Goal: Check status

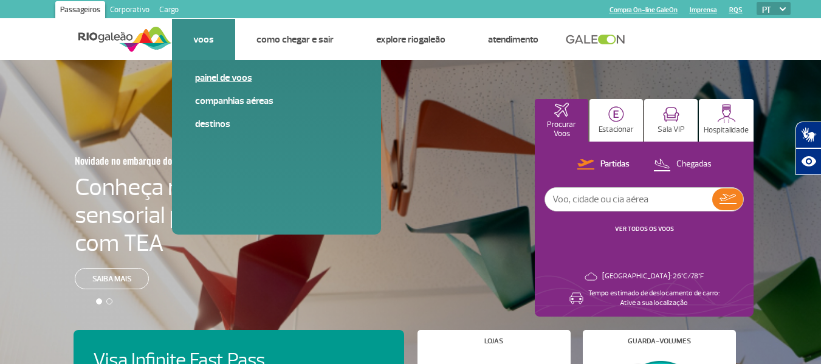
click at [214, 77] on link "Painel de voos" at bounding box center [276, 77] width 163 height 13
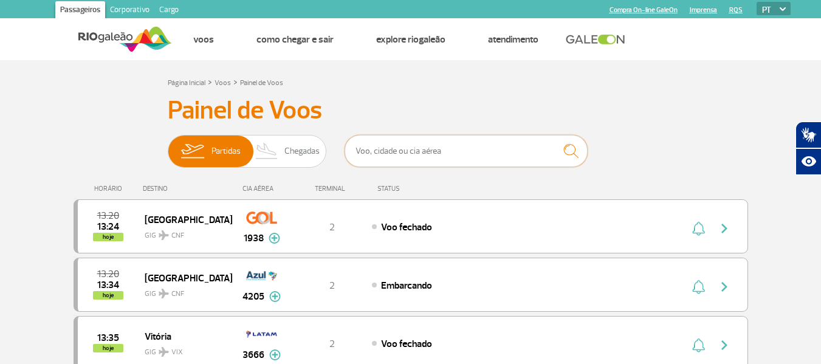
click at [437, 151] on input "text" at bounding box center [466, 151] width 243 height 32
click at [431, 154] on input "text" at bounding box center [466, 151] width 243 height 32
paste input "LA2405"
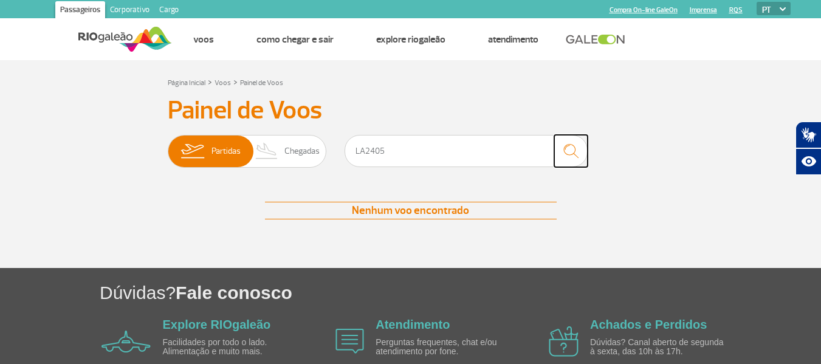
click at [572, 150] on img "submit" at bounding box center [571, 151] width 26 height 25
click at [499, 160] on input "LA2405" at bounding box center [466, 151] width 243 height 32
click at [495, 158] on input "LA2405" at bounding box center [466, 151] width 243 height 32
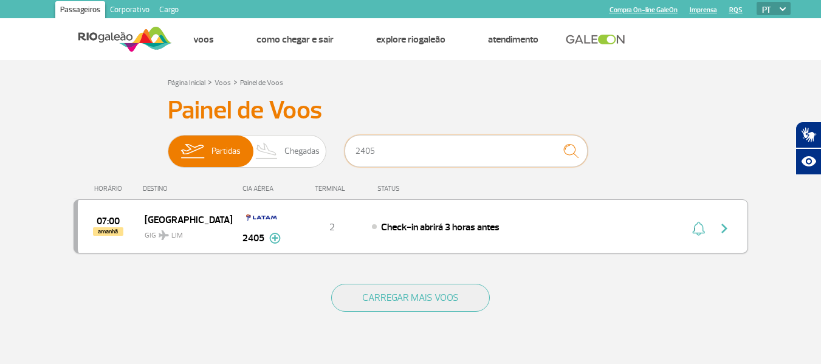
type input "2405"
click at [724, 228] on img "button" at bounding box center [724, 228] width 15 height 15
